Goal: Task Accomplishment & Management: Use online tool/utility

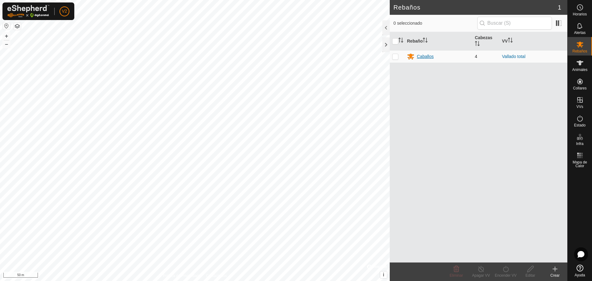
click at [424, 54] on div "Caballos" at bounding box center [425, 56] width 17 height 6
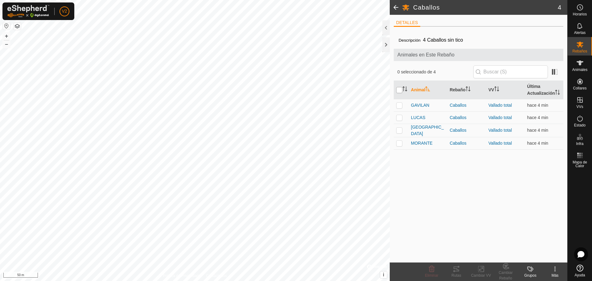
click at [400, 93] on input "checkbox" at bounding box center [399, 90] width 6 height 6
checkbox input "true"
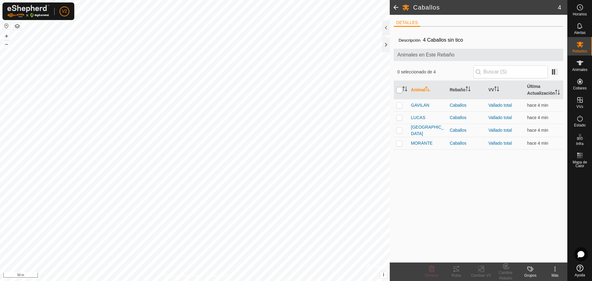
checkbox input "true"
click at [455, 271] on icon at bounding box center [457, 268] width 6 height 5
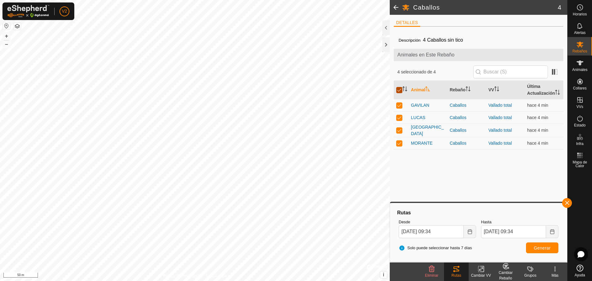
click at [400, 93] on input "checkbox" at bounding box center [399, 90] width 6 height 6
checkbox input "false"
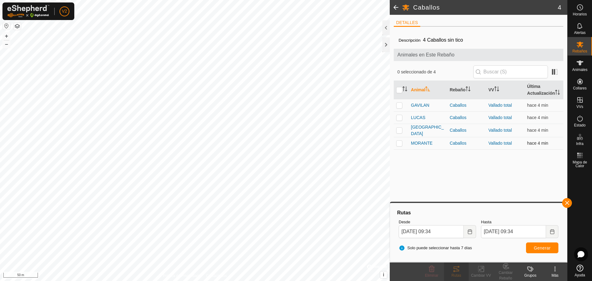
click at [400, 146] on p-checkbox at bounding box center [399, 143] width 6 height 5
checkbox input "true"
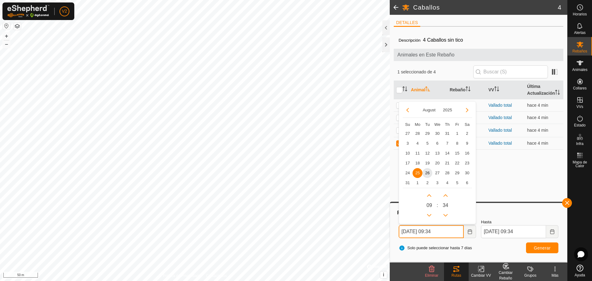
drag, startPoint x: 433, startPoint y: 230, endPoint x: 452, endPoint y: 233, distance: 20.0
click at [452, 231] on input "[DATE] 09:34" at bounding box center [431, 231] width 65 height 13
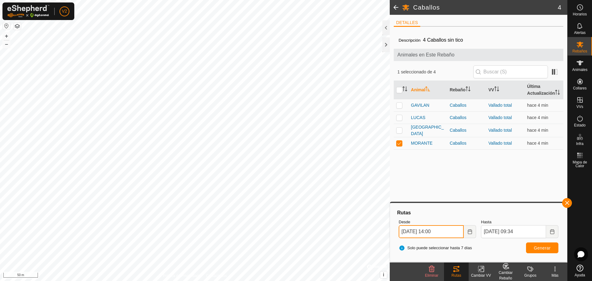
type input "[DATE] 14:00"
click at [536, 248] on span "Generar" at bounding box center [542, 247] width 17 height 5
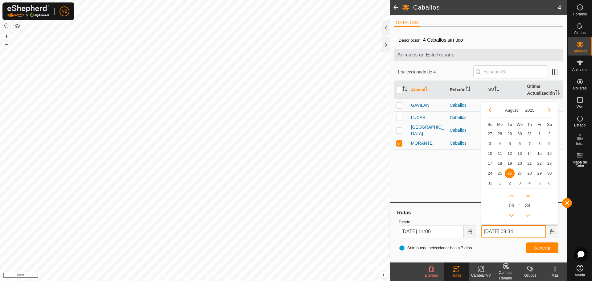
click at [489, 231] on input "[DATE] 09:34" at bounding box center [513, 231] width 65 height 13
drag, startPoint x: 515, startPoint y: 230, endPoint x: 529, endPoint y: 230, distance: 14.2
click at [529, 230] on input "[DATE] 09:34" at bounding box center [513, 231] width 65 height 13
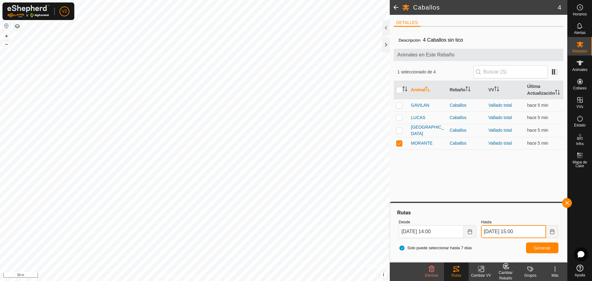
type input "[DATE] 15:00"
click at [542, 248] on span "Generar" at bounding box center [542, 247] width 17 height 5
